Goal: Information Seeking & Learning: Learn about a topic

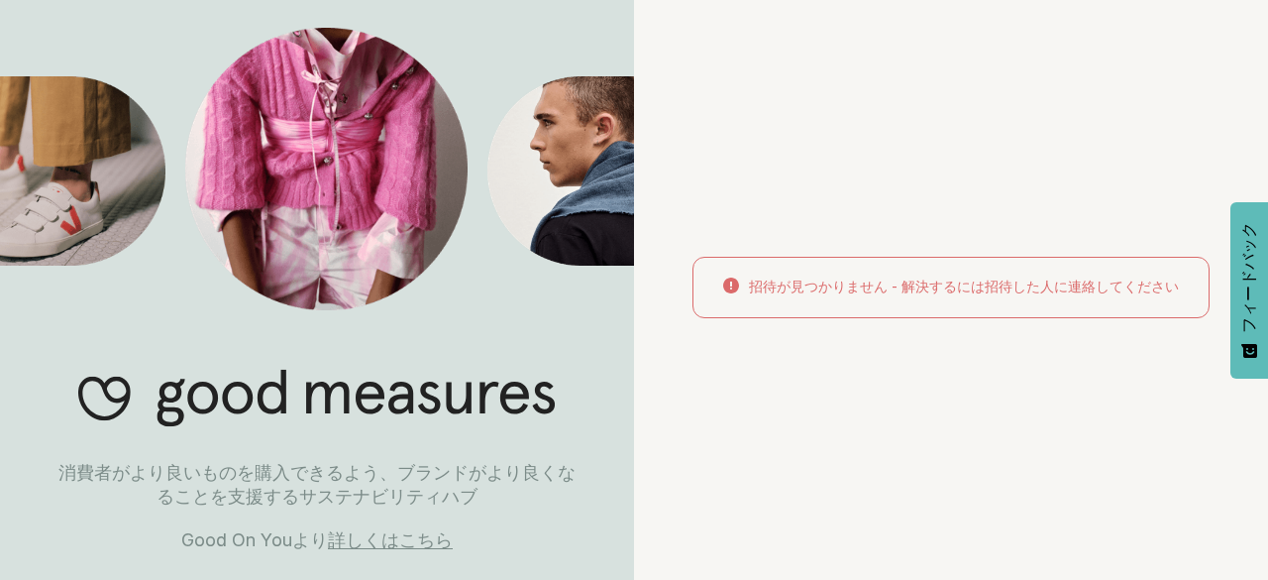
click at [970, 205] on div "招待が見つかりません - 解決するには招待した人に連絡してください" at bounding box center [951, 290] width 634 height 580
click at [400, 535] on font "詳しくはこちら" at bounding box center [390, 539] width 125 height 21
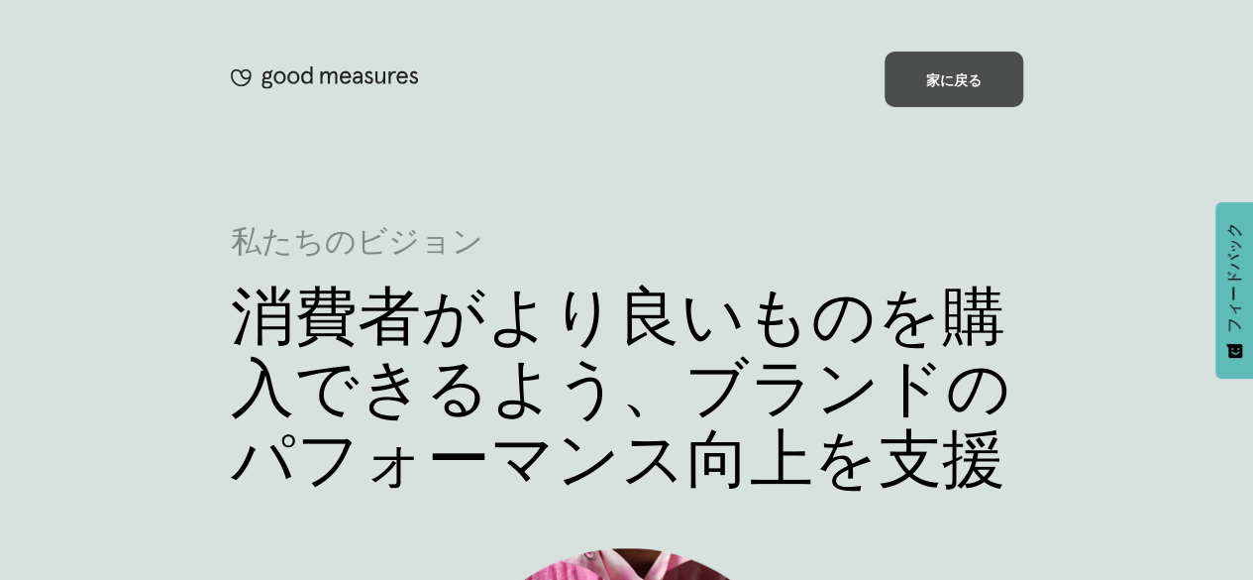
click at [965, 99] on div "家に戻る" at bounding box center [954, 79] width 139 height 55
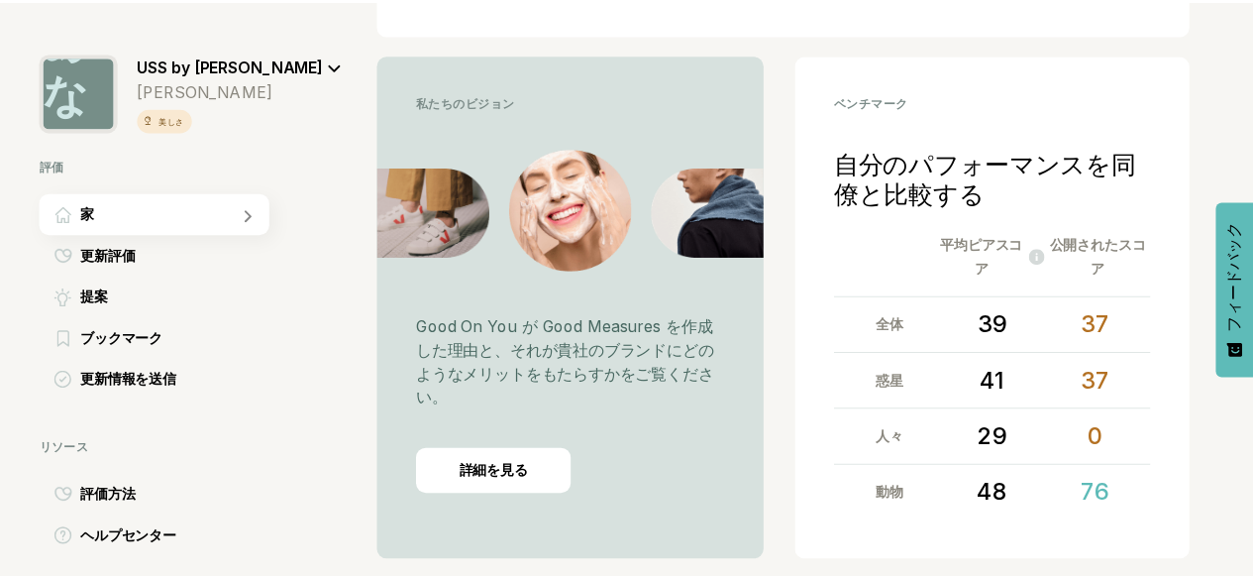
scroll to position [495, 0]
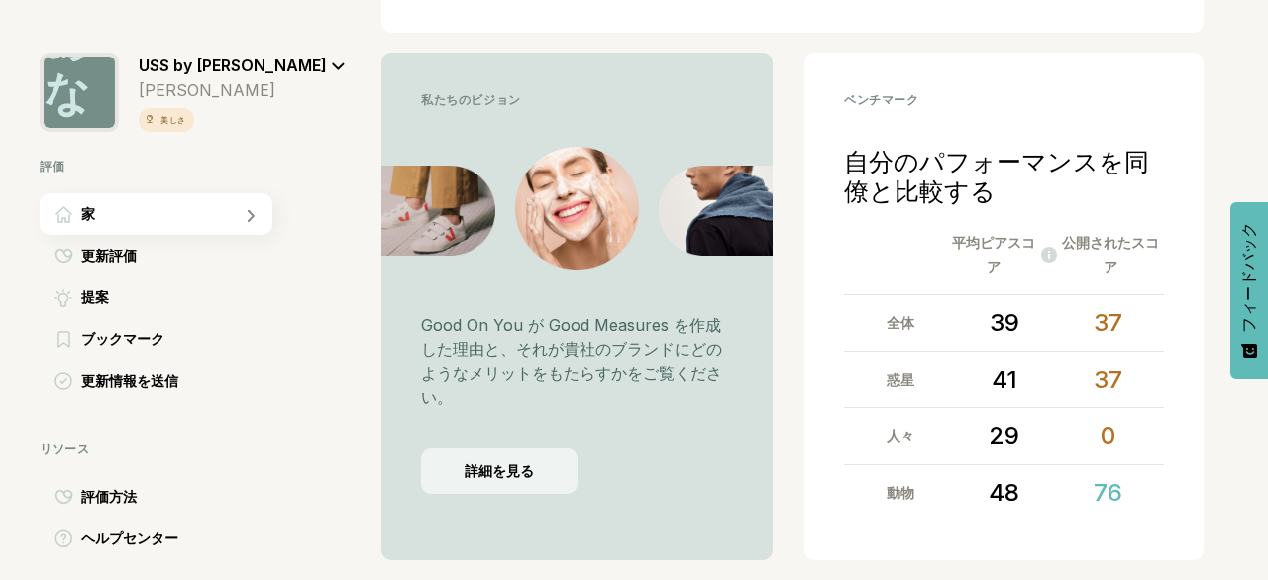
click at [515, 479] on font "詳細を見る" at bounding box center [499, 470] width 69 height 17
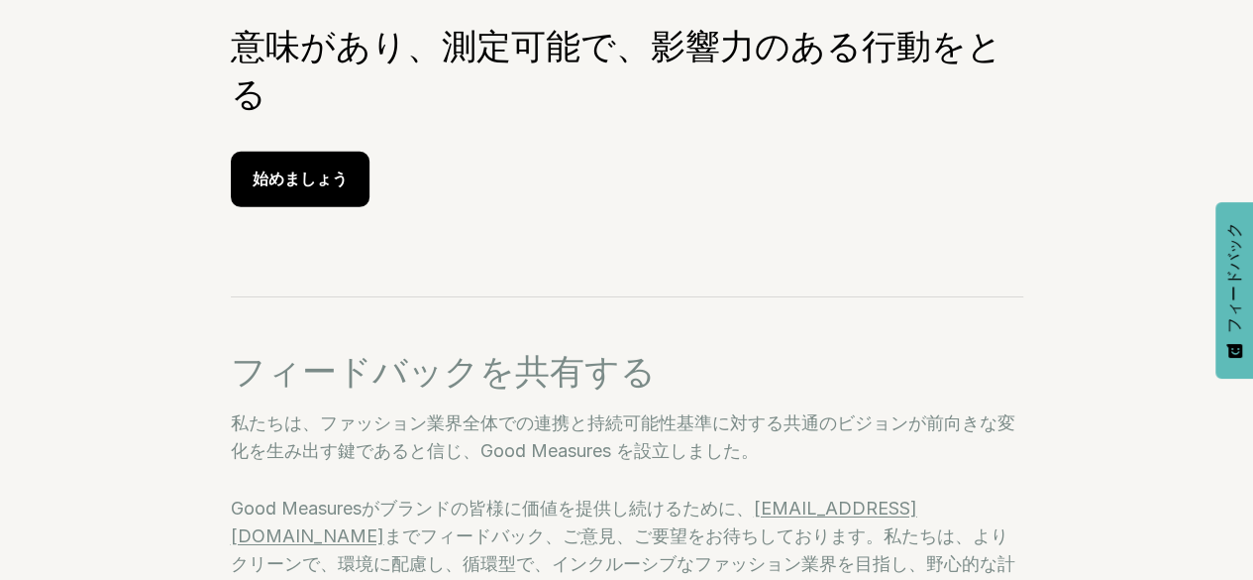
scroll to position [2873, 0]
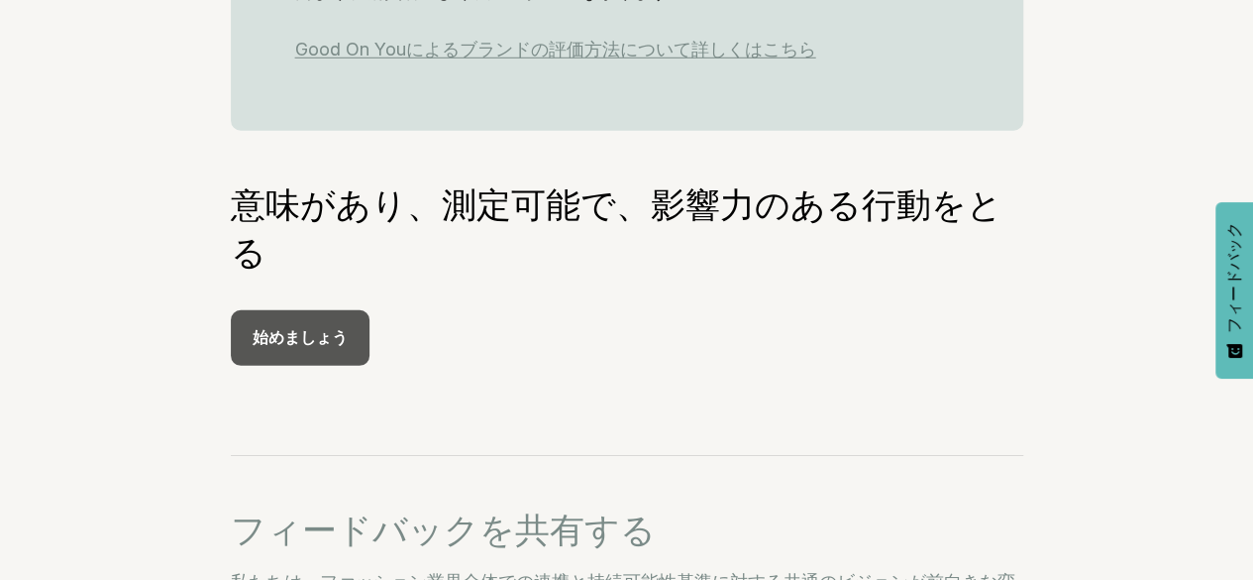
click at [316, 347] on div "始めましょう" at bounding box center [300, 337] width 139 height 55
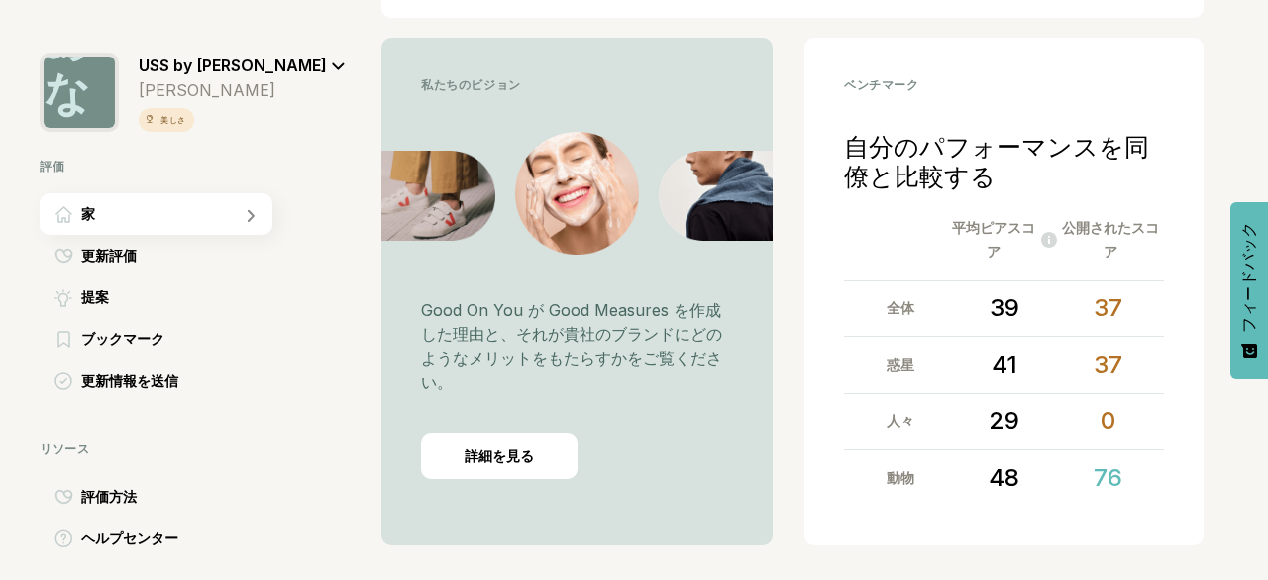
scroll to position [578, 0]
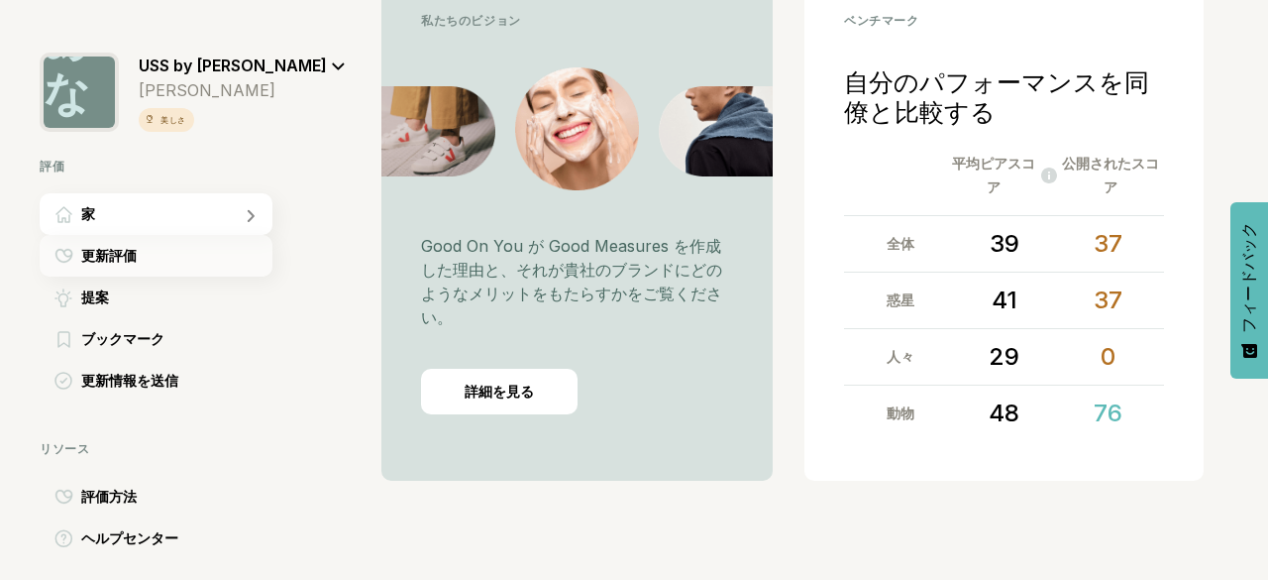
click at [133, 263] on font "更新評価" at bounding box center [108, 255] width 55 height 17
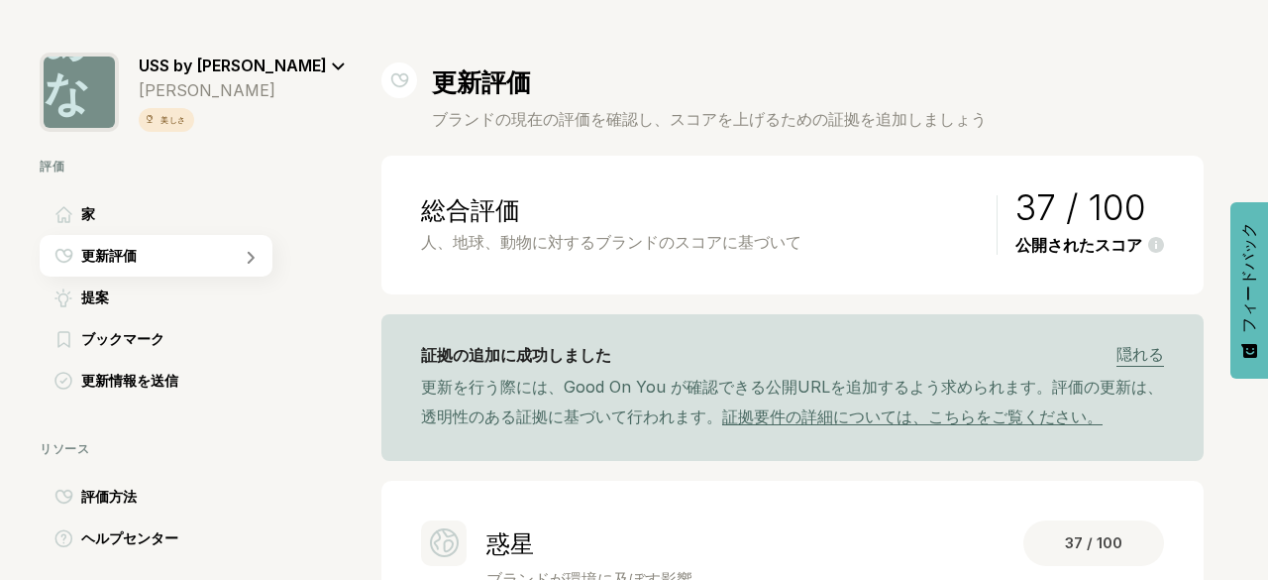
click at [929, 419] on font "証拠要件の詳細については、こちらをご覧ください。" at bounding box center [912, 416] width 380 height 20
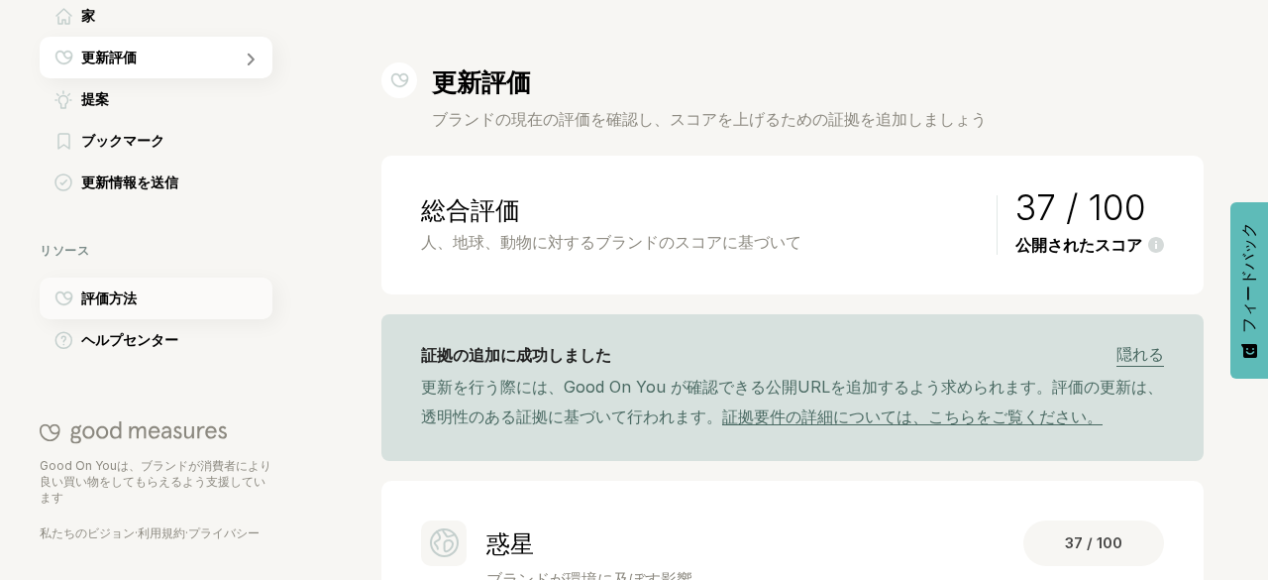
scroll to position [99, 0]
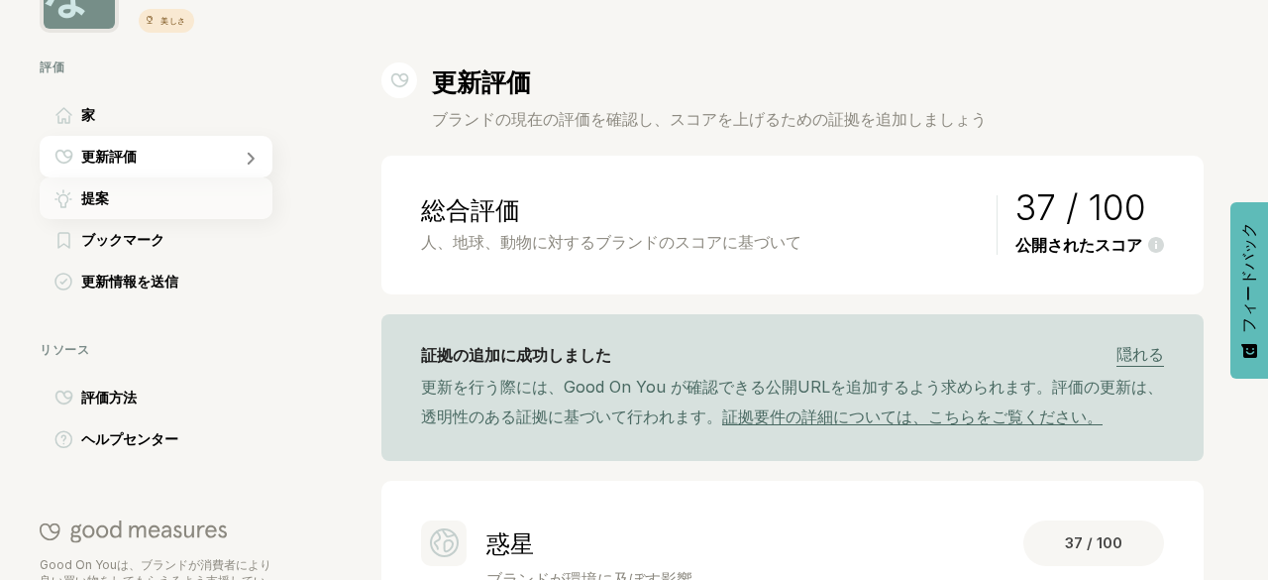
click at [123, 195] on div "提案" at bounding box center [156, 198] width 233 height 42
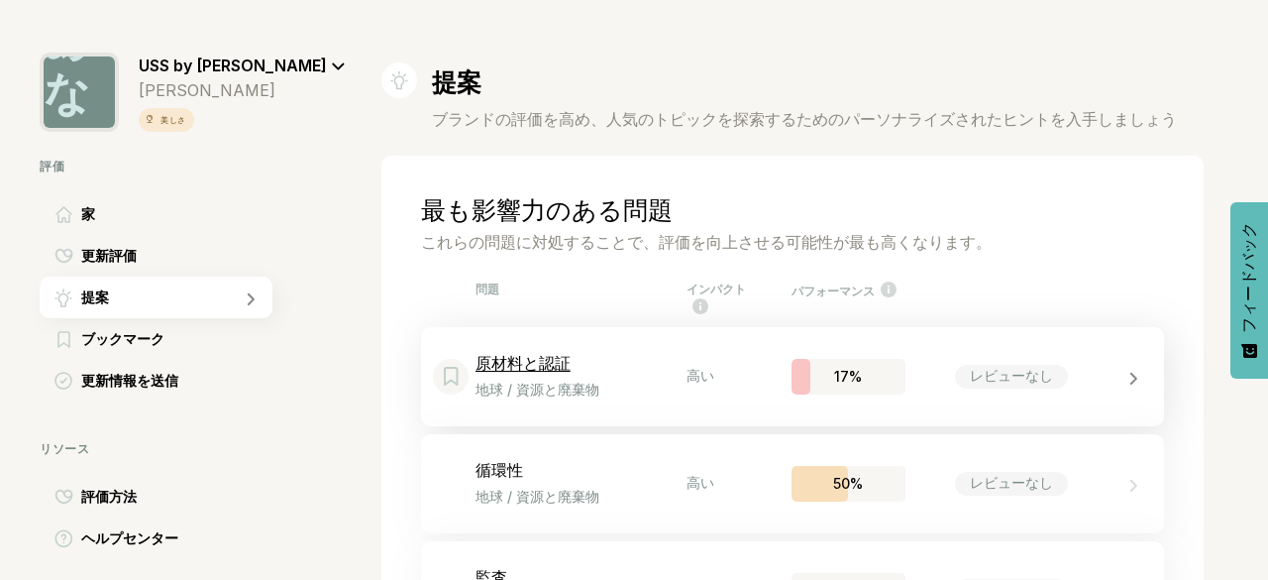
click at [1129, 383] on icon at bounding box center [1133, 379] width 9 height 14
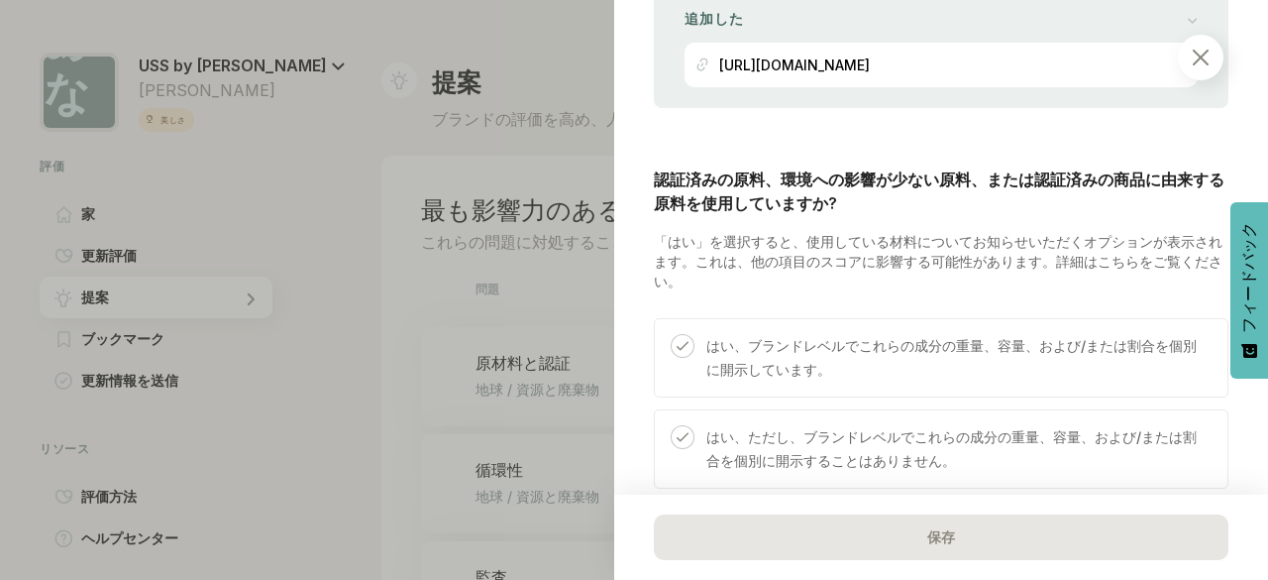
scroll to position [2774, 0]
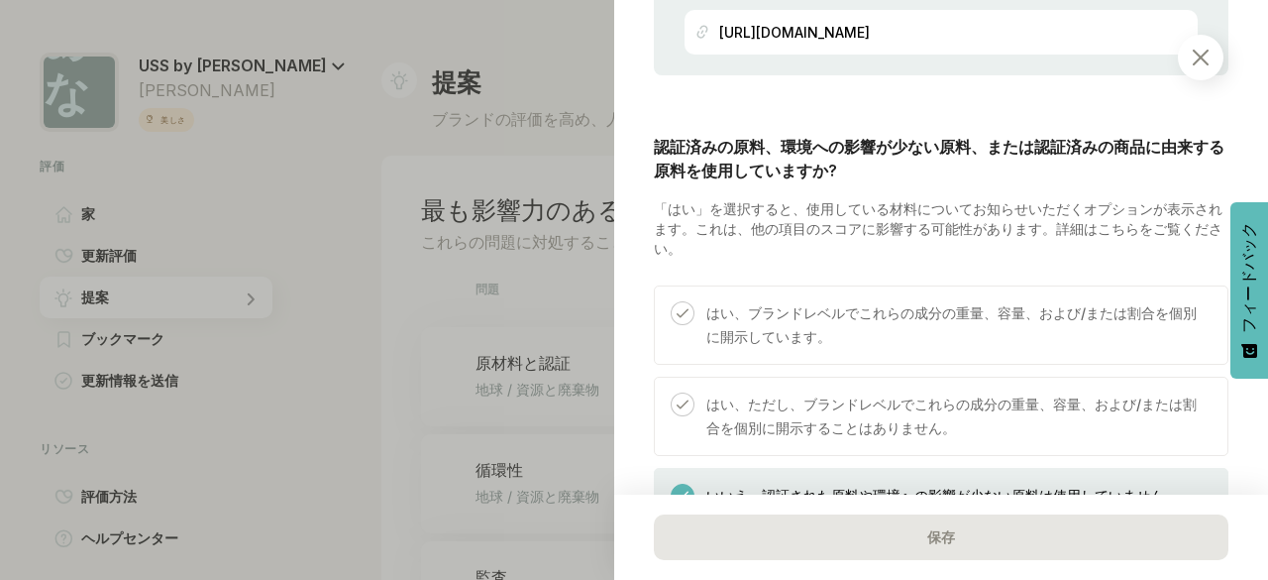
click at [1204, 58] on img at bounding box center [1201, 58] width 16 height 16
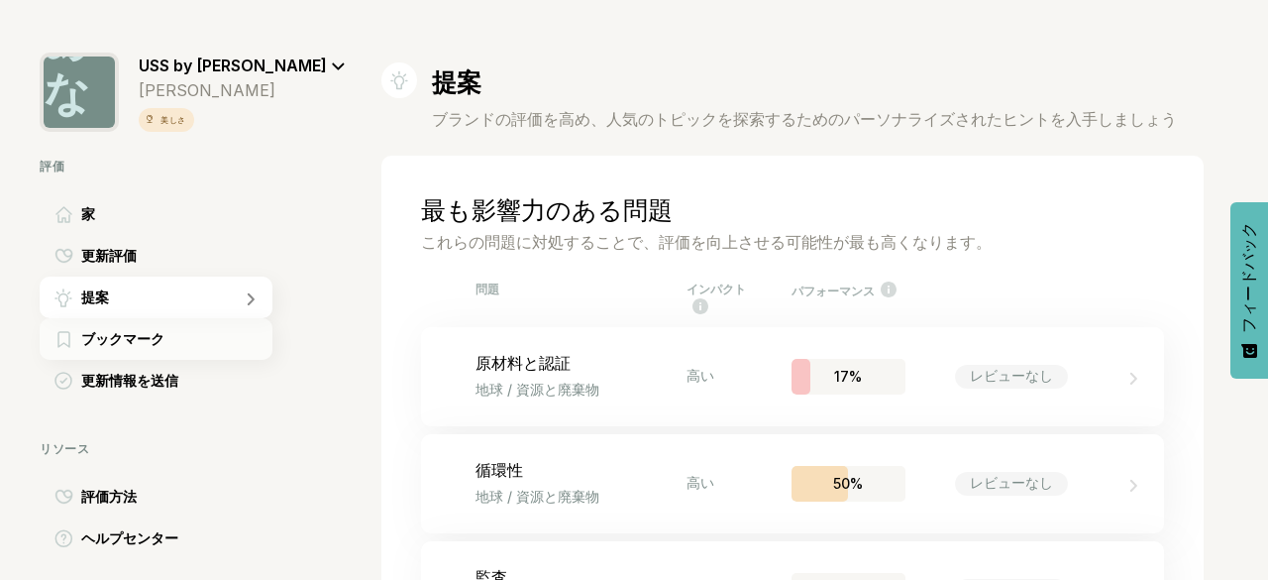
click at [161, 342] on font "ブックマーク" at bounding box center [122, 338] width 83 height 17
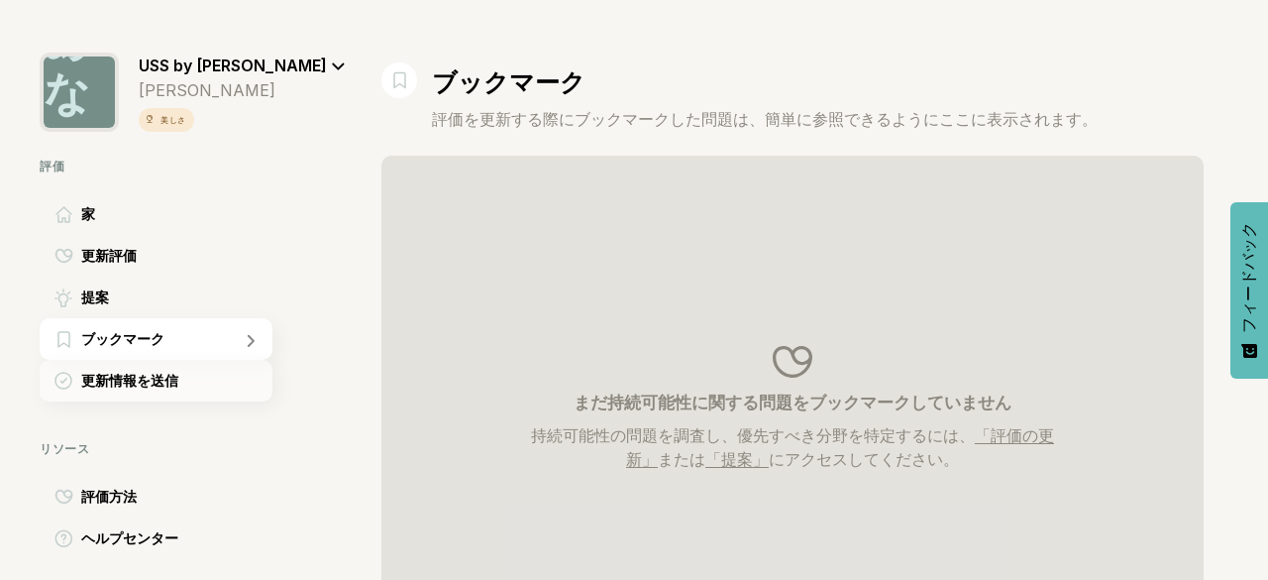
click at [135, 385] on font "更新情報を送信" at bounding box center [129, 380] width 97 height 17
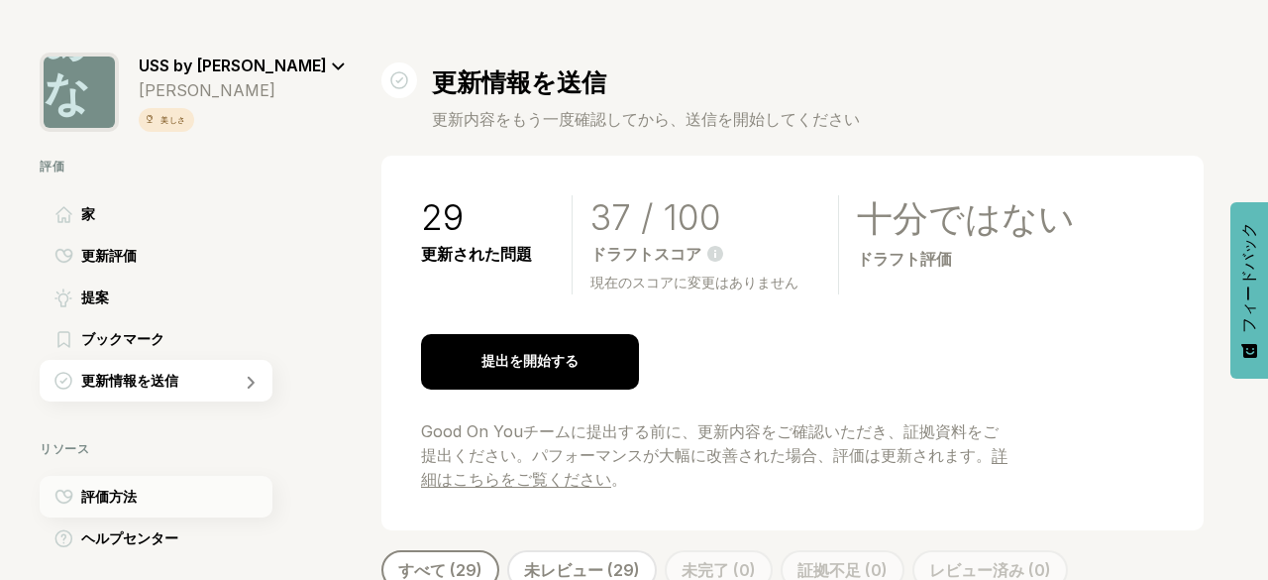
click at [153, 504] on div "評価方法" at bounding box center [156, 497] width 233 height 42
click at [121, 213] on div "家" at bounding box center [156, 214] width 233 height 42
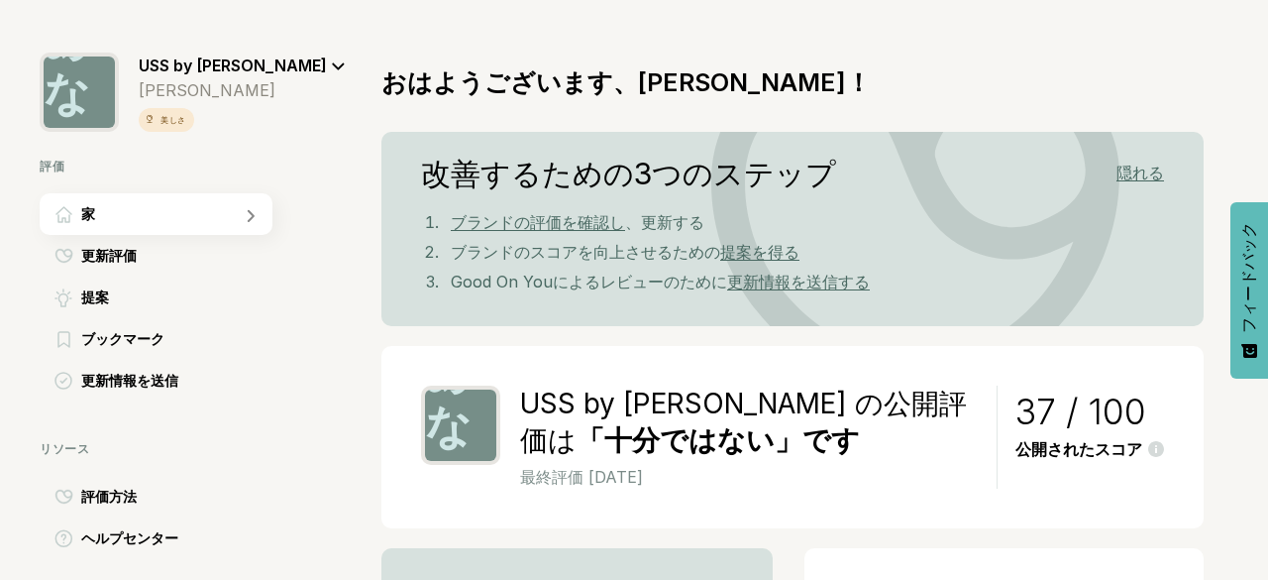
click at [523, 225] on font "ブランドの評価を確認し" at bounding box center [538, 222] width 174 height 20
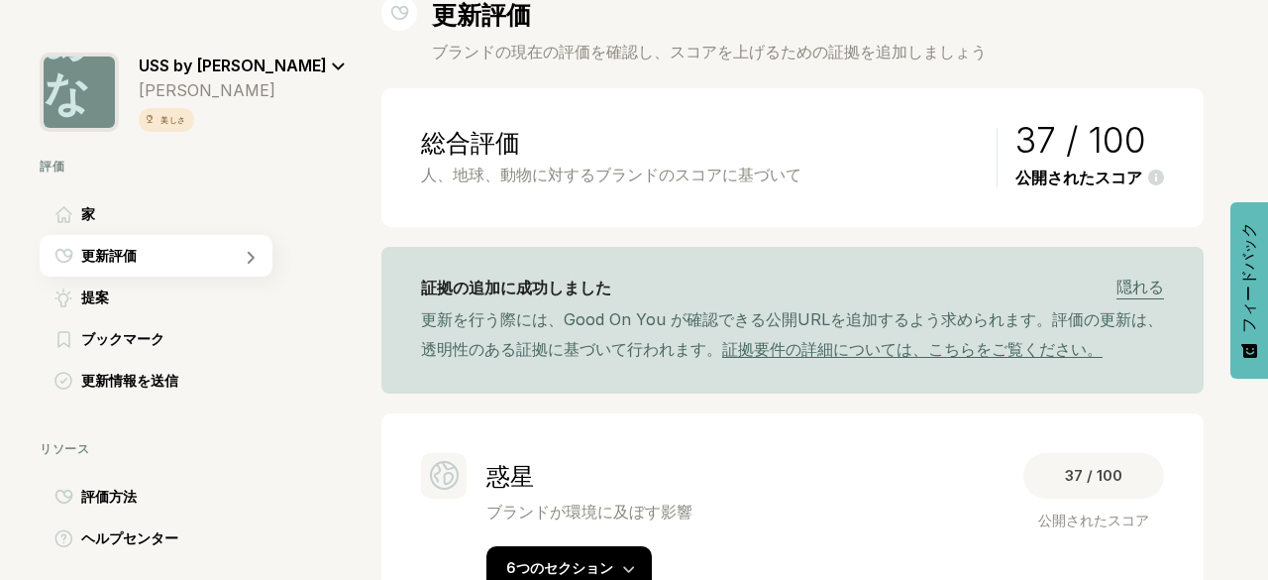
scroll to position [198, 0]
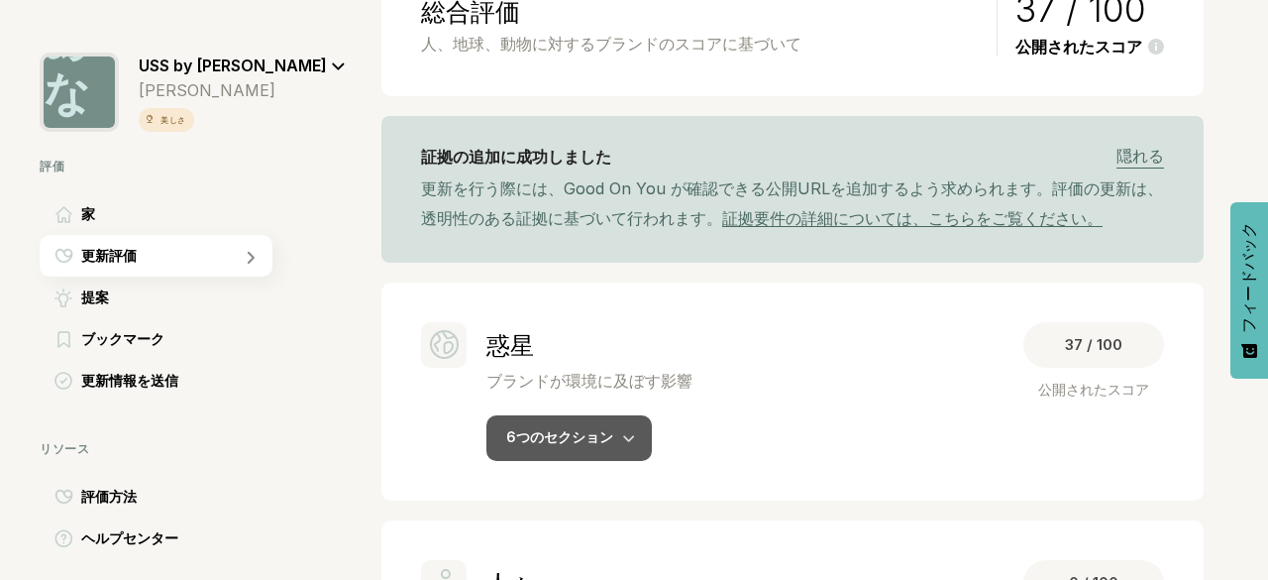
click at [601, 443] on font "6つのセクション" at bounding box center [559, 436] width 107 height 17
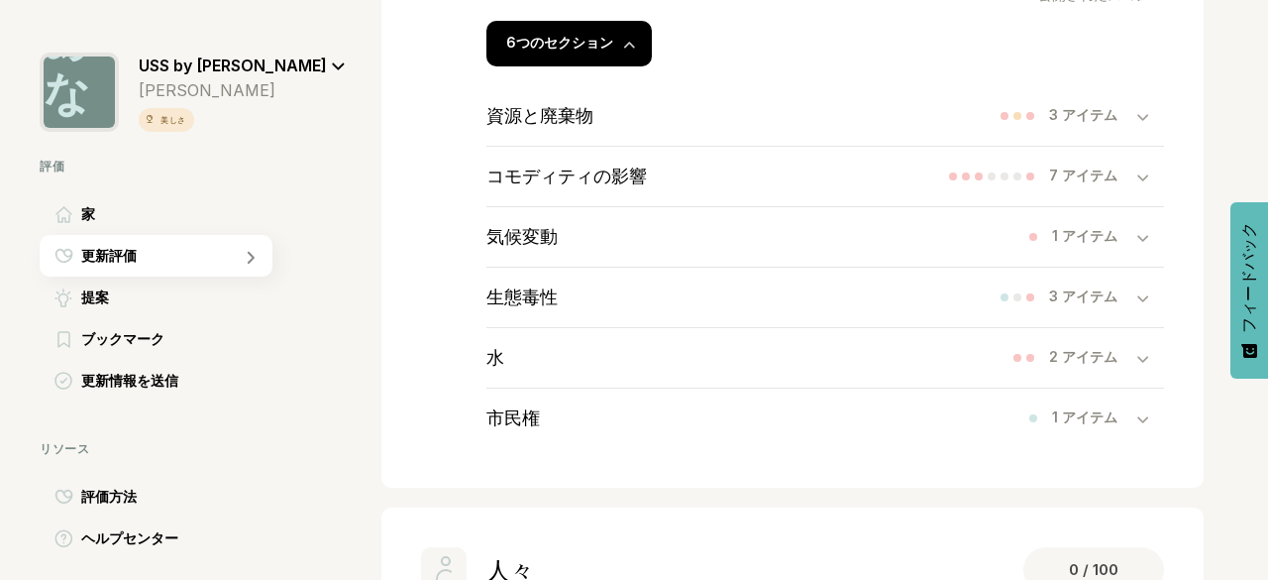
scroll to position [594, 0]
click at [1122, 120] on div "3 アイテム" at bounding box center [1093, 113] width 88 height 19
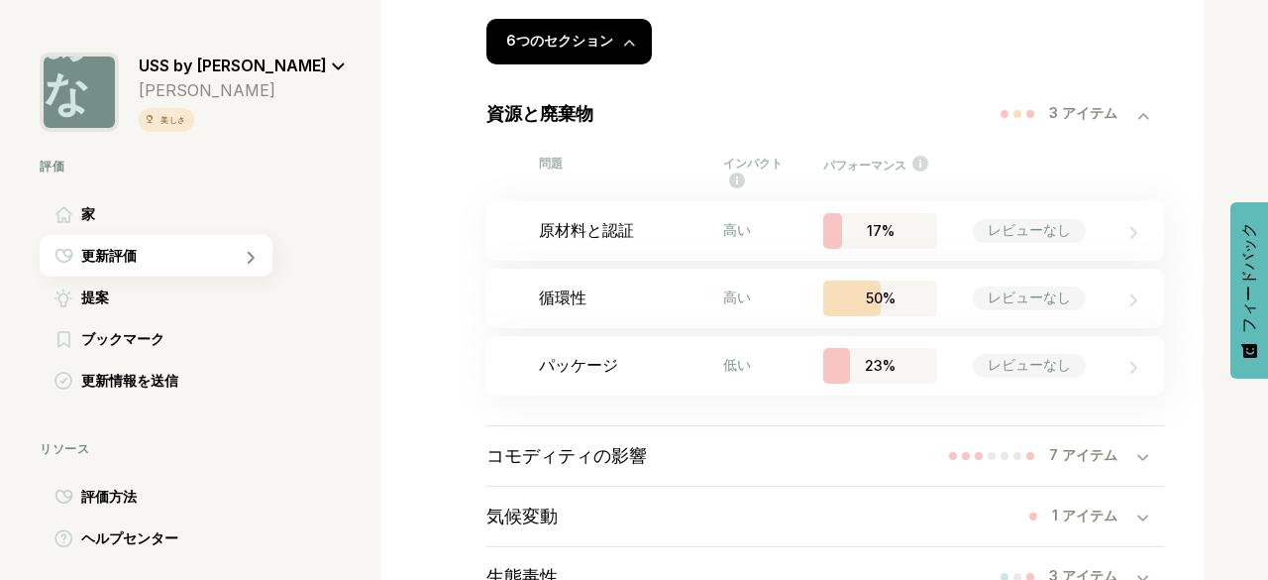
click at [1122, 120] on div "3 アイテム" at bounding box center [1093, 113] width 88 height 19
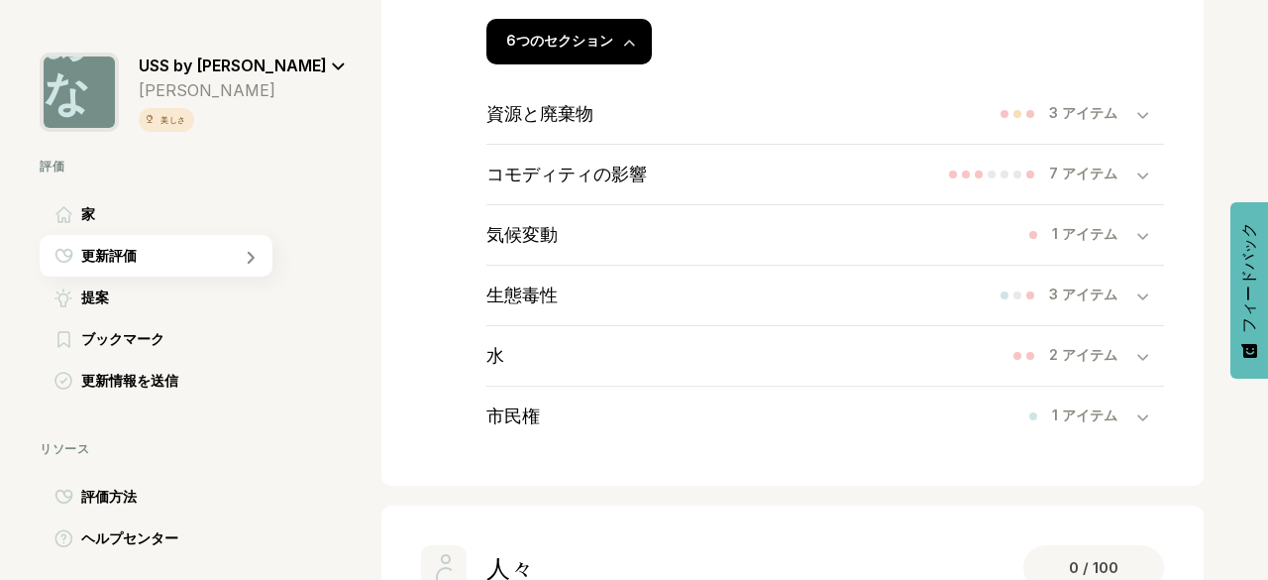
click at [1122, 120] on div "3 アイテム" at bounding box center [1093, 113] width 88 height 19
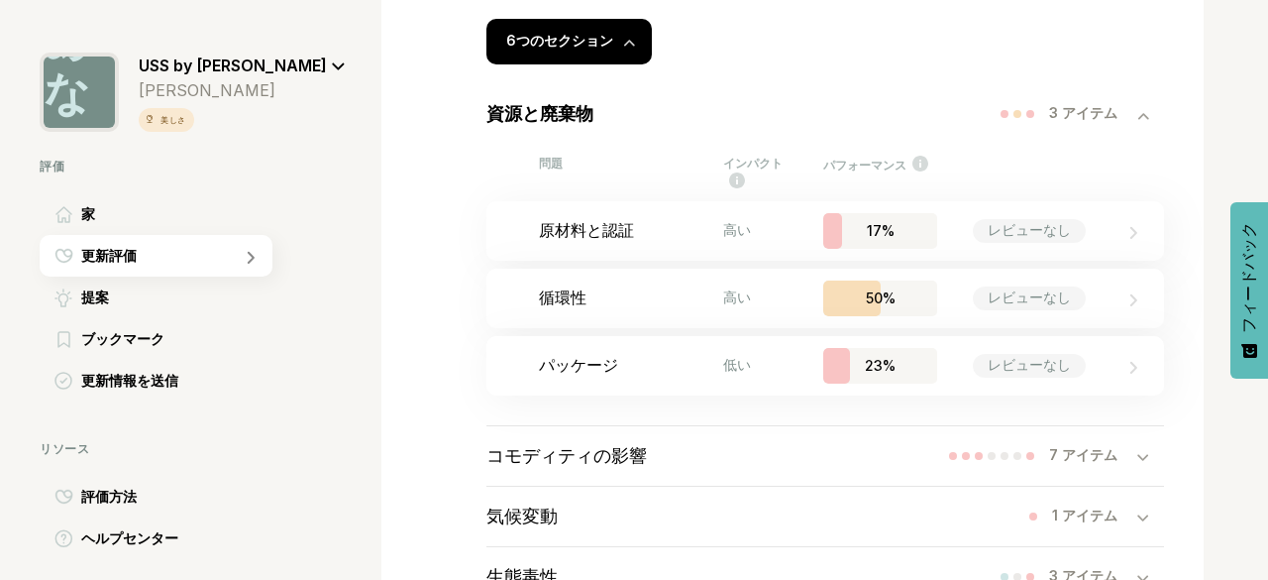
click at [1122, 120] on div "3 アイテム" at bounding box center [1093, 113] width 88 height 19
